Goal: Task Accomplishment & Management: Use online tool/utility

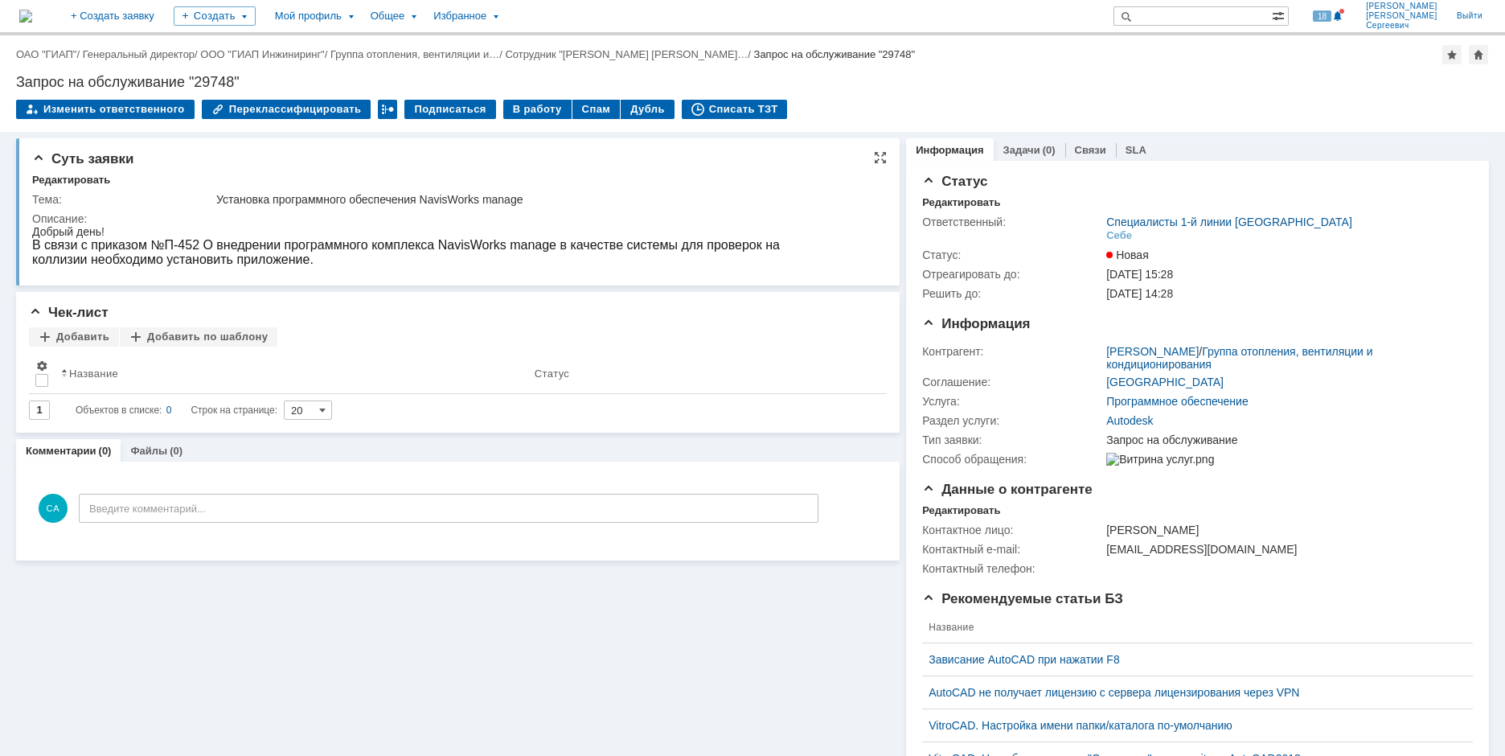
drag, startPoint x: 502, startPoint y: 116, endPoint x: 619, endPoint y: 195, distance: 140.7
click at [619, 195] on div "Назад | ОАО "ГИАП" / Генеральный директор / ООО "ГИАП Инжиниринг" / Группа отоп…" at bounding box center [752, 395] width 1505 height 720
drag, startPoint x: 80, startPoint y: 240, endPoint x: 313, endPoint y: 249, distance: 234.1
click at [313, 249] on span "В связи с приказом №П-452 О внедрении программного комплекса NavisWorks manage …" at bounding box center [405, 252] width 747 height 28
click at [234, 189] on div "Тема: Установка программного обеспечения NavisWorks manage Описание:" at bounding box center [459, 229] width 854 height 86
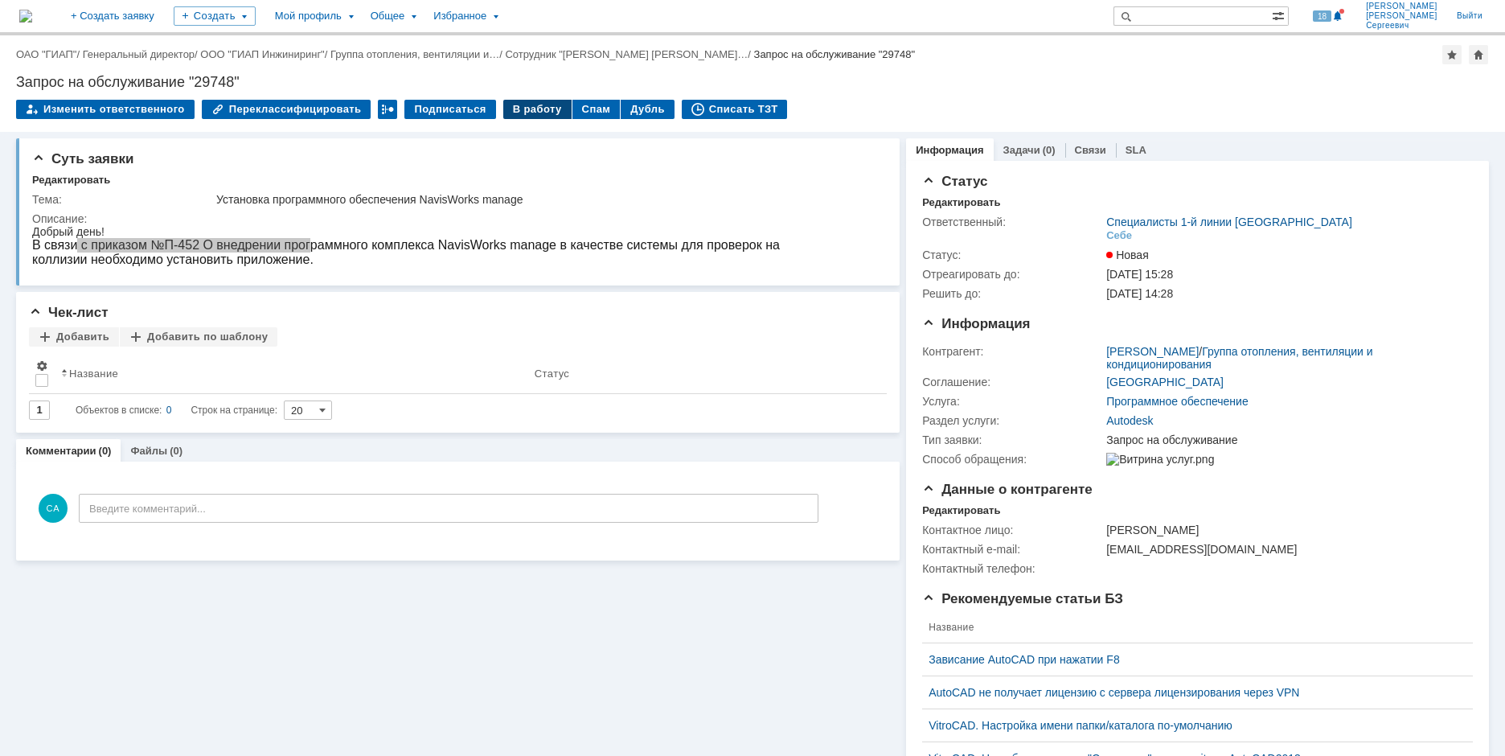
click at [512, 102] on div "В работу" at bounding box center [537, 109] width 68 height 19
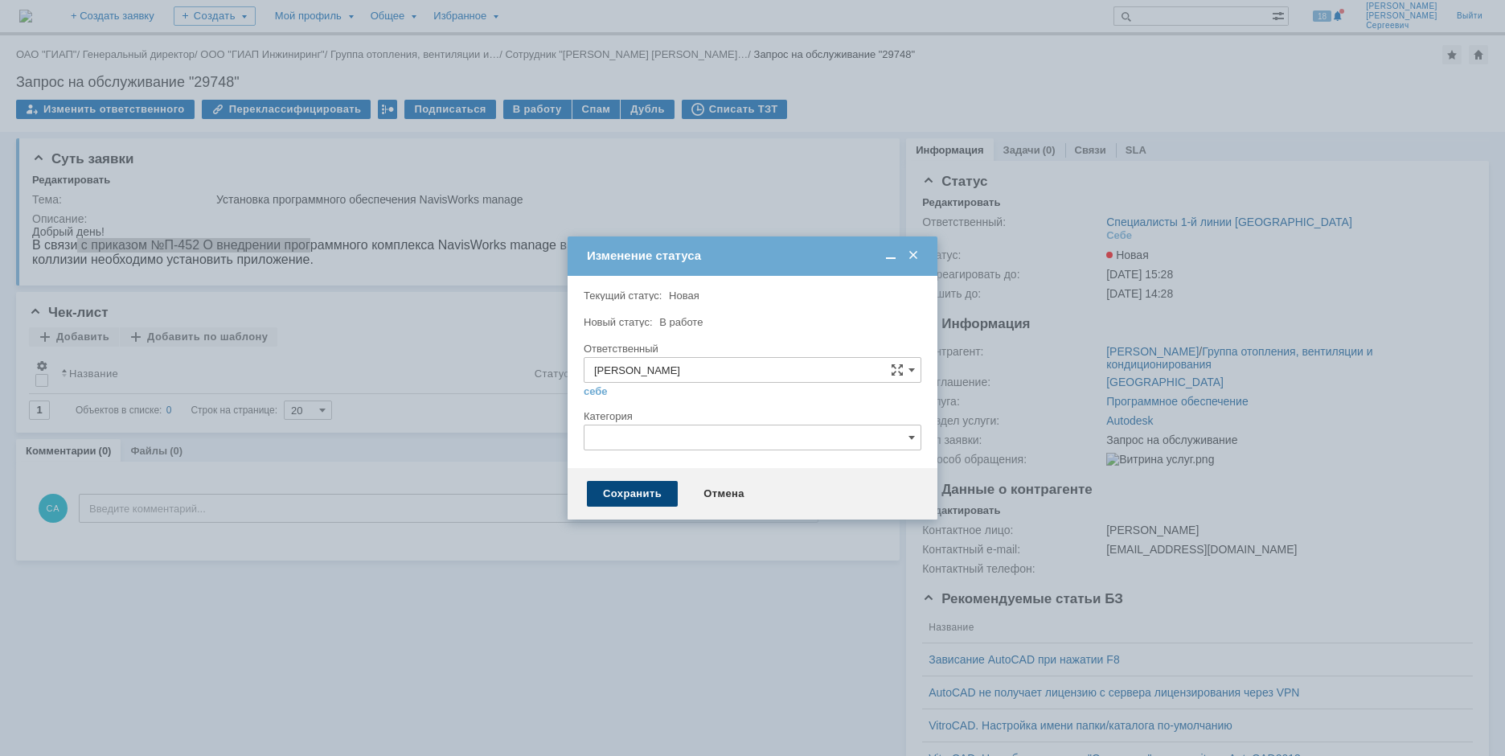
click at [620, 491] on div "Сохранить" at bounding box center [632, 494] width 91 height 26
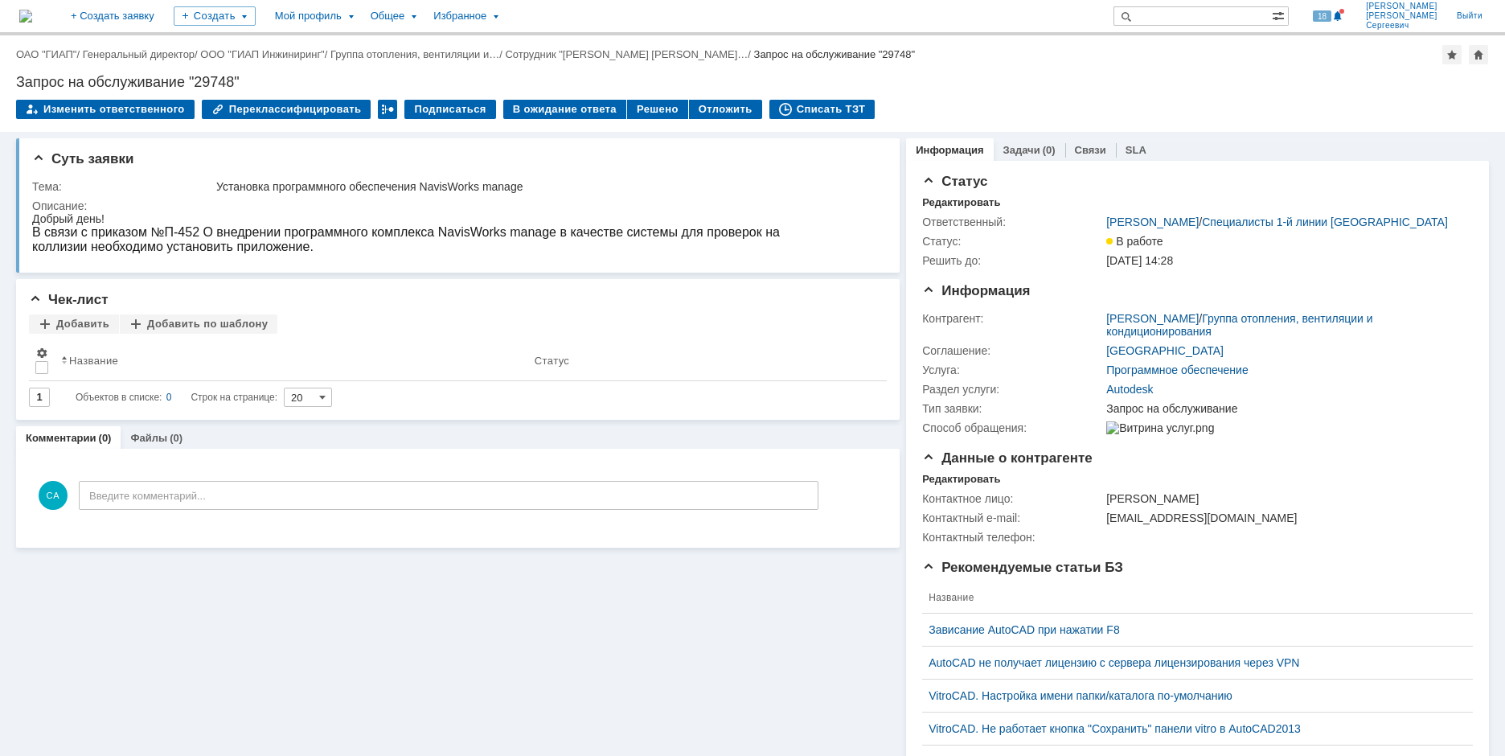
click at [1002, 64] on div "Назад | ОАО "ГИАП" / Генеральный директор / ООО "ГИАП Инжиниринг" / Группа отоп…" at bounding box center [752, 83] width 1505 height 96
click at [52, 239] on div "Добрый день! В связи с приказом №П-452 О внедрении программного комплекса Navis…" at bounding box center [451, 233] width 838 height 42
click at [968, 203] on div "Редактировать" at bounding box center [961, 202] width 78 height 13
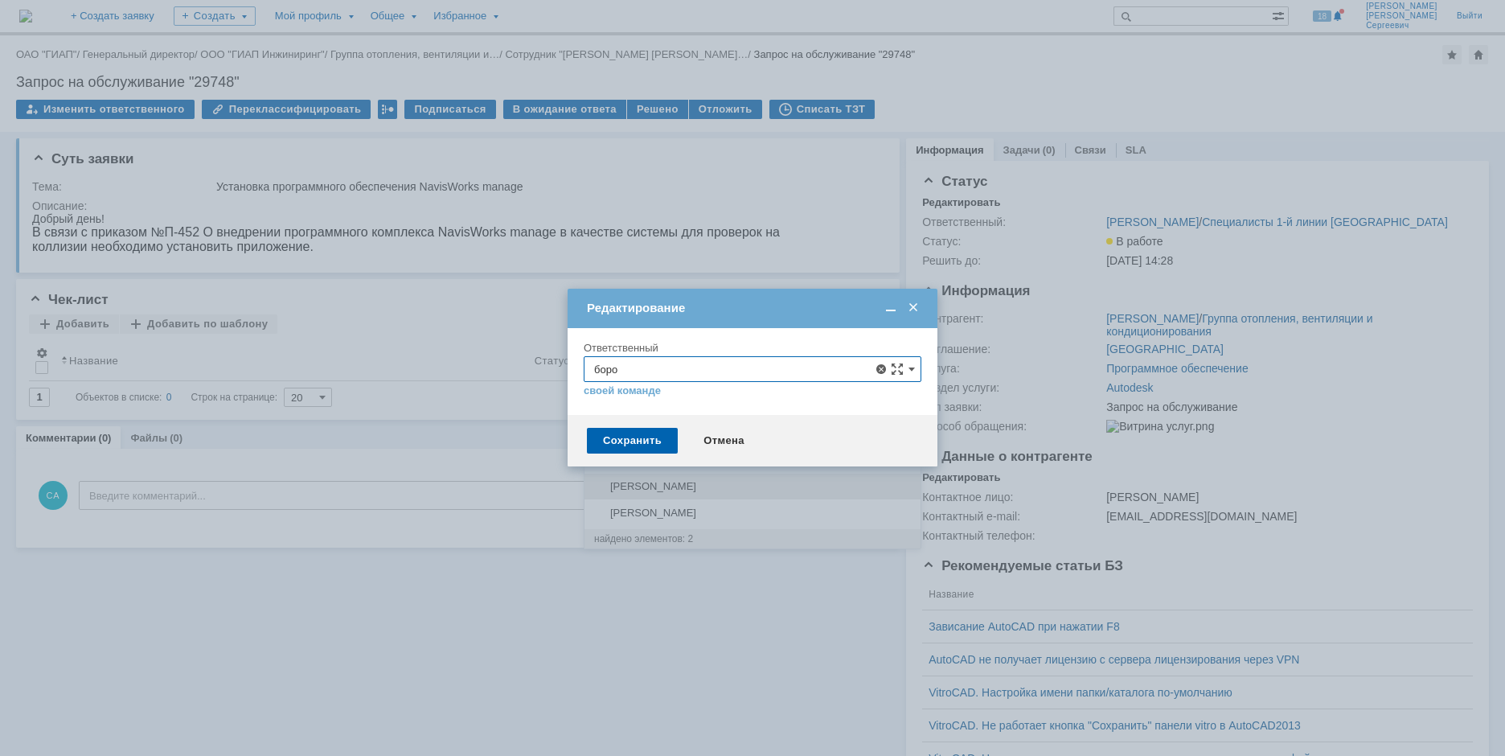
click at [753, 490] on span "Бородин Олег Иванович" at bounding box center [752, 486] width 317 height 13
type input "Бородин Олег Иванович"
click at [600, 435] on div "Сохранить" at bounding box center [632, 441] width 91 height 26
